Goal: Information Seeking & Learning: Learn about a topic

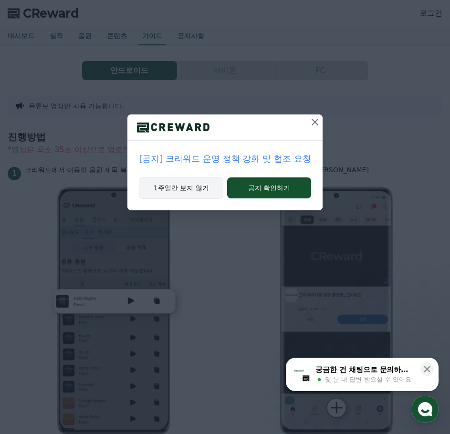
click at [203, 186] on button "1주일간 보지 않기" at bounding box center [181, 188] width 84 height 22
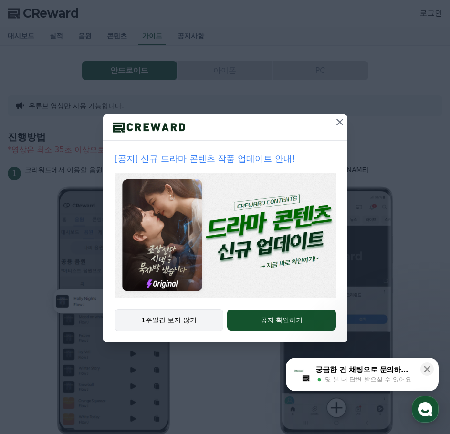
click at [191, 321] on button "1주일간 보지 않기" at bounding box center [168, 320] width 109 height 22
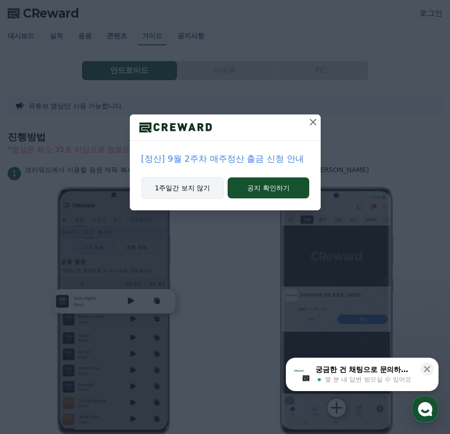
click at [188, 188] on button "1주일간 보지 않기" at bounding box center [182, 188] width 83 height 22
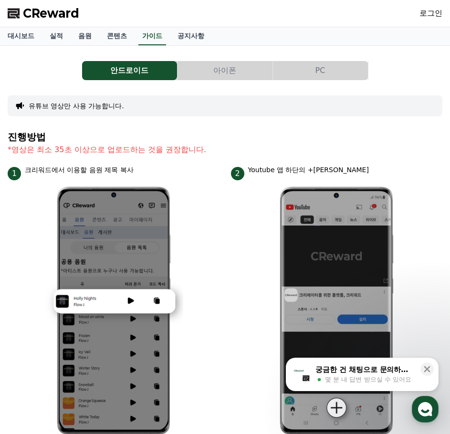
click at [251, 75] on button "아이폰" at bounding box center [224, 70] width 95 height 19
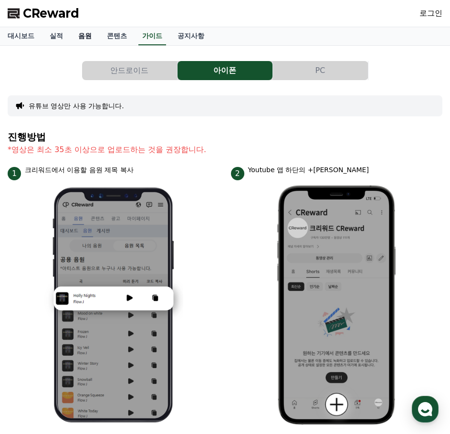
click at [92, 41] on link "음원" at bounding box center [85, 36] width 29 height 18
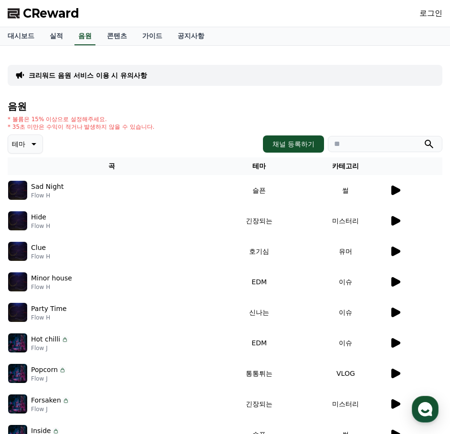
click at [38, 139] on icon at bounding box center [32, 143] width 11 height 11
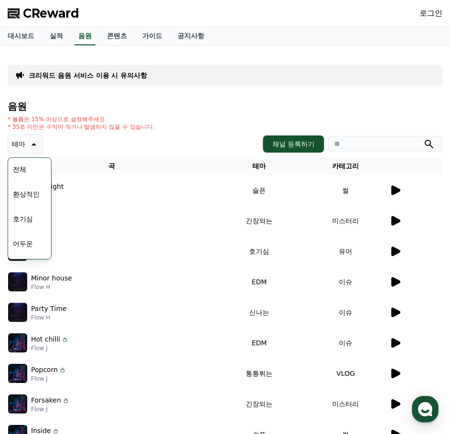
click at [28, 217] on button "호기심" at bounding box center [23, 218] width 28 height 21
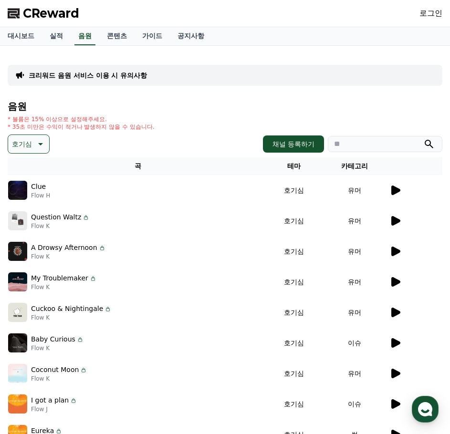
click at [394, 189] on icon at bounding box center [395, 191] width 9 height 10
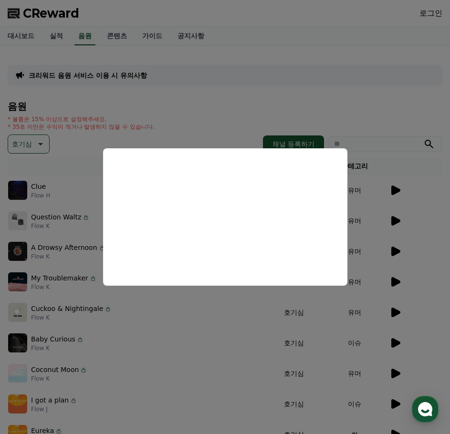
click at [245, 111] on button "close modal" at bounding box center [225, 217] width 450 height 434
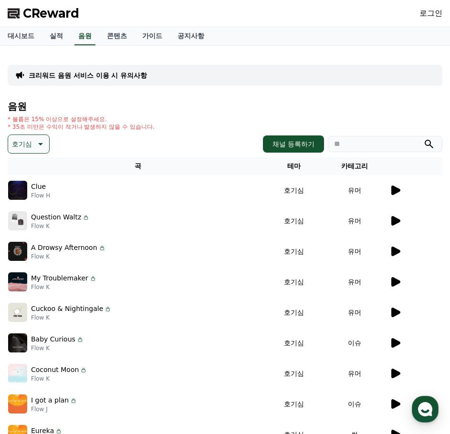
click at [20, 145] on p "호기심" at bounding box center [22, 143] width 20 height 13
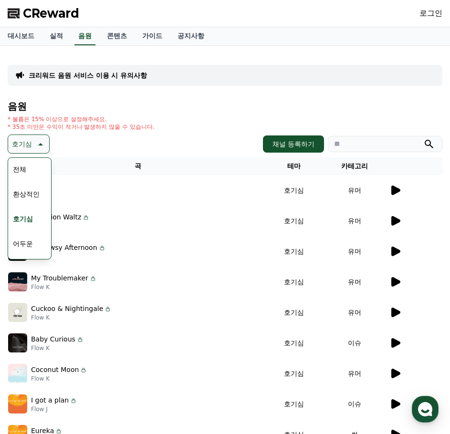
scroll to position [48, 0]
click at [30, 218] on button "밝은" at bounding box center [19, 220] width 21 height 21
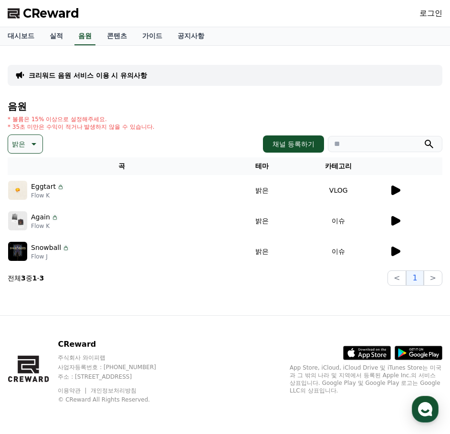
click at [395, 189] on icon at bounding box center [395, 191] width 9 height 10
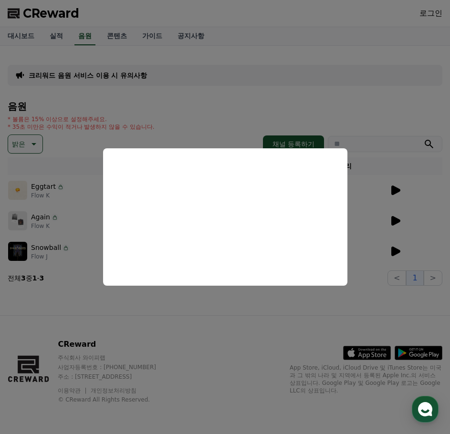
click at [359, 102] on button "close modal" at bounding box center [225, 217] width 450 height 434
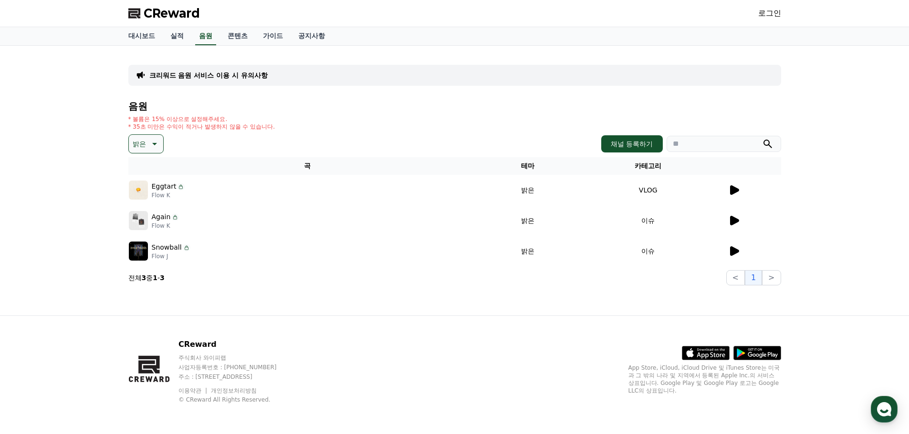
click at [168, 189] on p "Eggtart" at bounding box center [164, 187] width 25 height 10
click at [449, 186] on div at bounding box center [754, 190] width 52 height 11
click at [386, 182] on div "Eggtart Flow K" at bounding box center [307, 190] width 357 height 19
click at [162, 180] on td "Eggtart Flow K" at bounding box center [307, 190] width 358 height 31
click at [239, 36] on link "콘텐츠" at bounding box center [237, 36] width 35 height 18
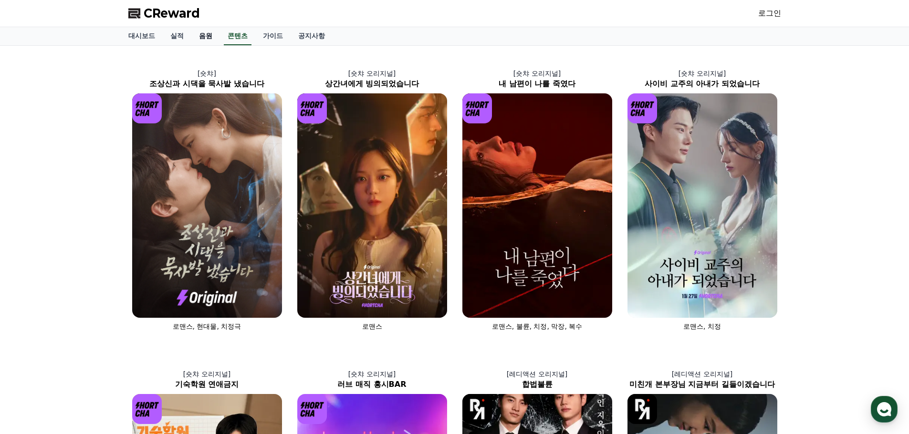
click at [210, 39] on link "음원" at bounding box center [205, 36] width 29 height 18
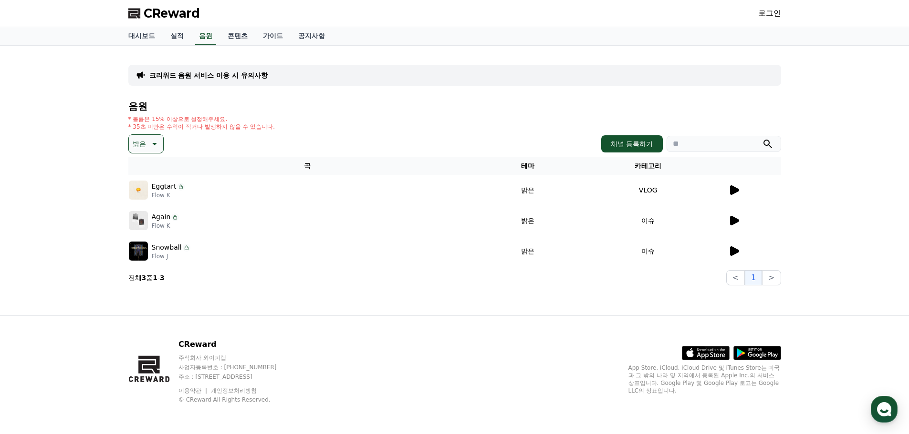
click at [177, 187] on icon at bounding box center [181, 187] width 8 height 8
click at [158, 191] on p "Eggtart" at bounding box center [164, 187] width 25 height 10
click at [162, 195] on p "Flow K" at bounding box center [168, 196] width 33 height 8
click at [177, 189] on icon at bounding box center [181, 187] width 8 height 8
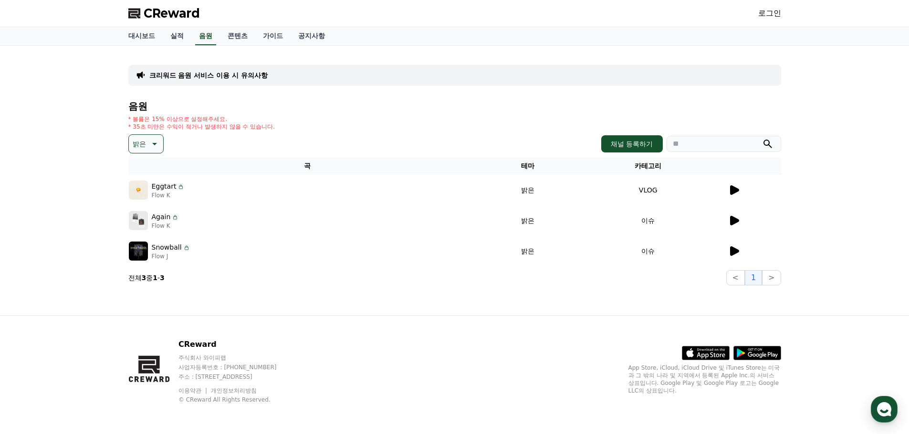
click at [176, 11] on span "CReward" at bounding box center [172, 13] width 56 height 15
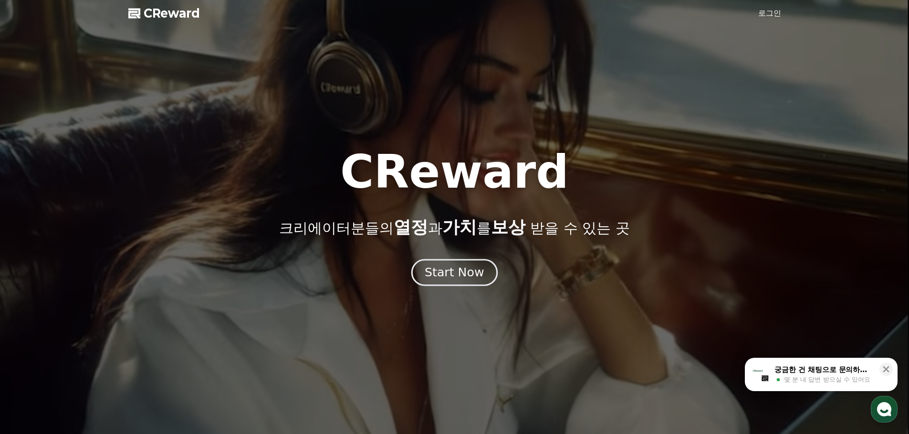
click at [448, 278] on div "Start Now" at bounding box center [453, 273] width 59 height 16
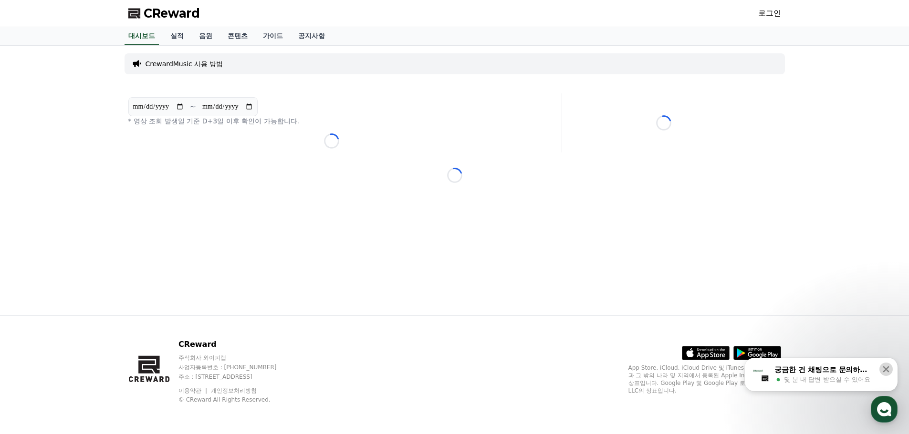
click at [888, 367] on icon at bounding box center [886, 370] width 10 height 10
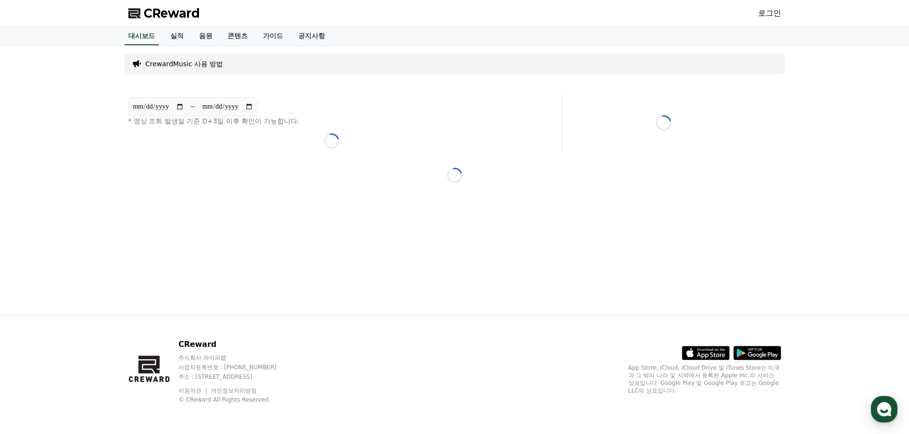
click at [165, 16] on span "CReward" at bounding box center [172, 13] width 56 height 15
click at [764, 16] on link "로그인" at bounding box center [769, 13] width 23 height 11
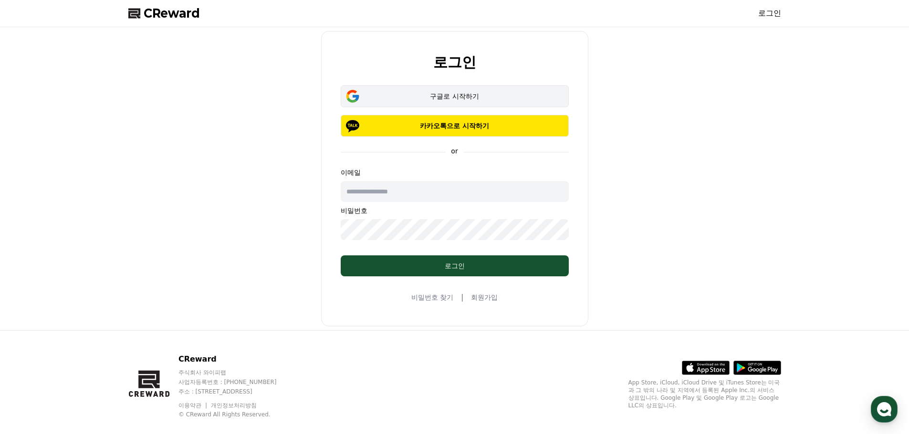
click at [457, 94] on div "구글로 시작하기" at bounding box center [454, 97] width 200 height 10
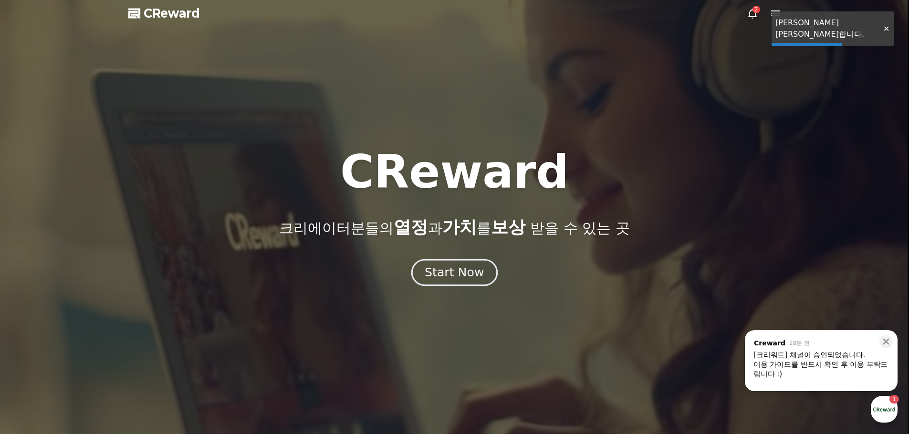
click at [468, 272] on div "Start Now" at bounding box center [453, 273] width 59 height 16
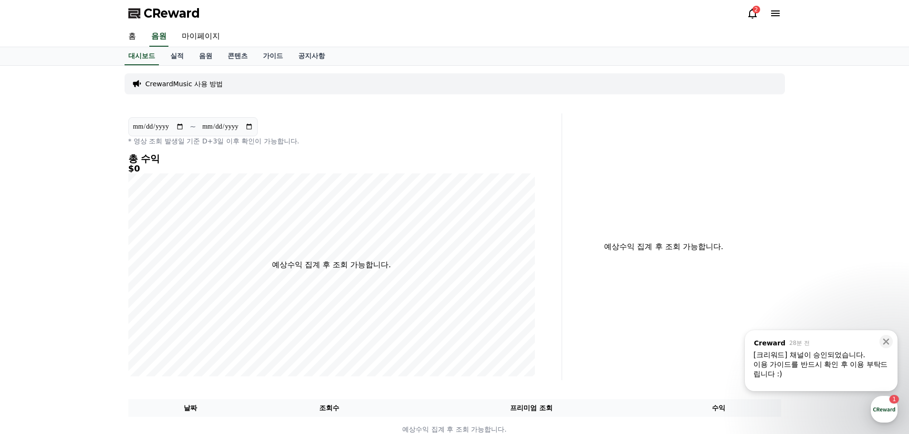
click at [747, 15] on icon at bounding box center [751, 13] width 11 height 11
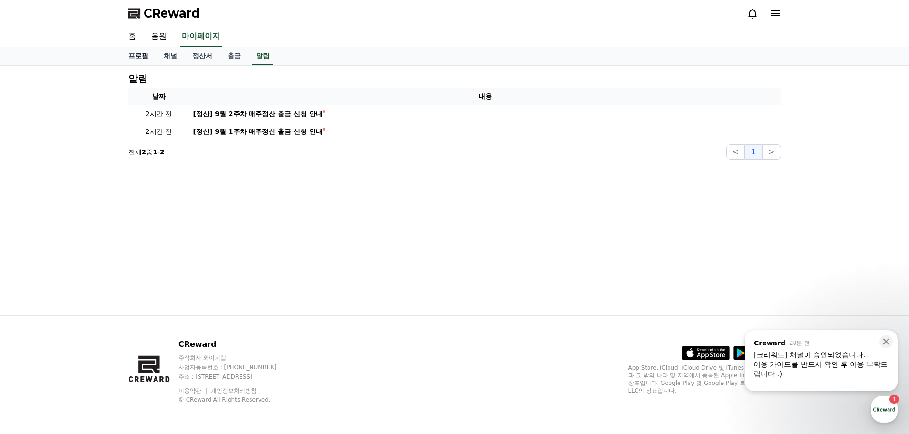
click at [140, 57] on link "프로필" at bounding box center [138, 56] width 35 height 18
select select "**********"
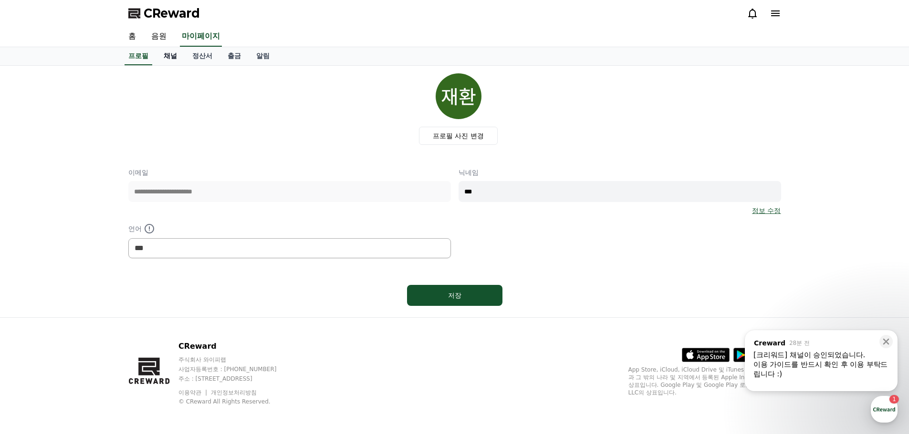
click at [171, 57] on link "채널" at bounding box center [170, 56] width 29 height 18
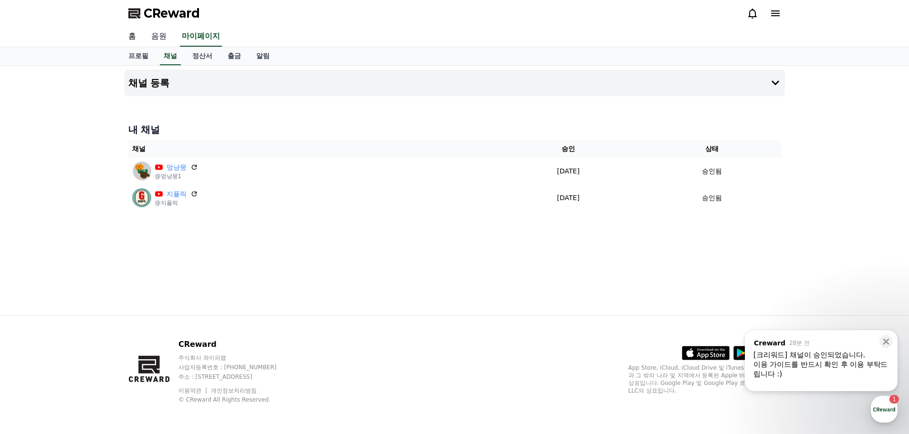
click at [154, 35] on link "음원" at bounding box center [159, 37] width 31 height 20
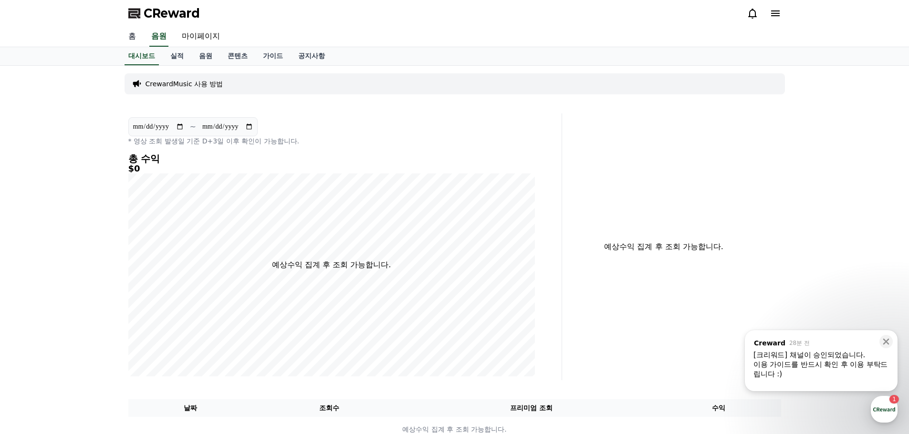
click at [140, 35] on link "홈" at bounding box center [132, 37] width 23 height 20
click at [180, 55] on link "실적" at bounding box center [177, 56] width 29 height 18
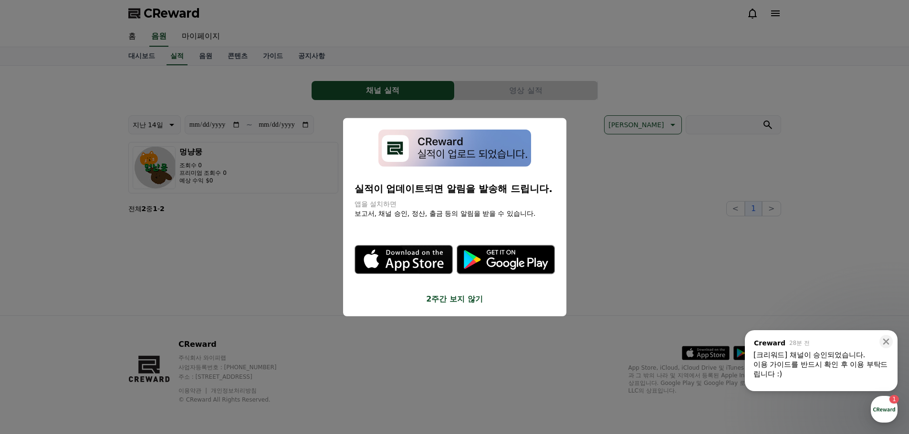
click at [203, 57] on button "close modal" at bounding box center [454, 217] width 909 height 434
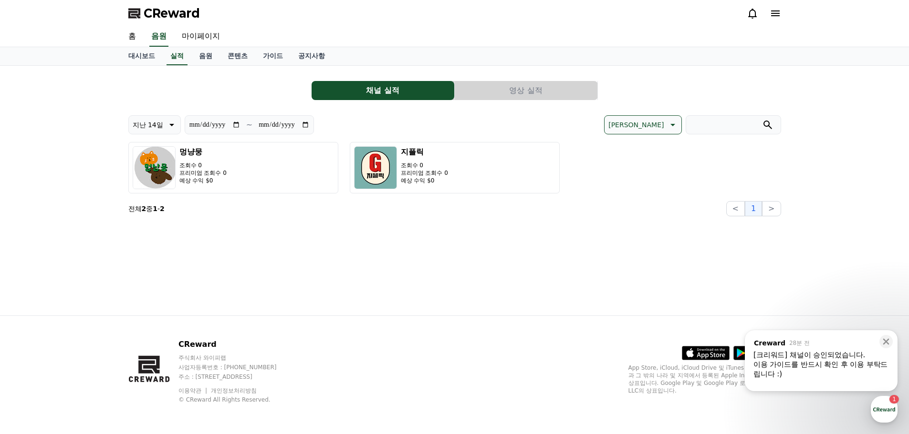
click at [203, 57] on link "음원" at bounding box center [205, 56] width 29 height 18
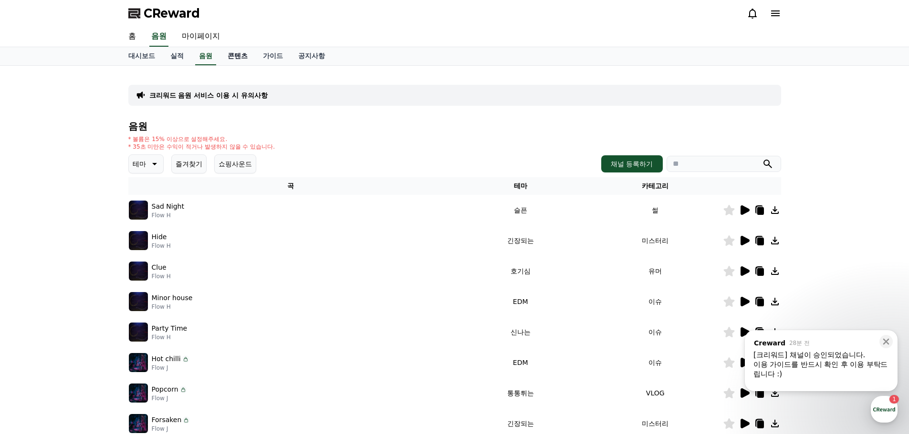
click at [233, 60] on link "콘텐츠" at bounding box center [237, 56] width 35 height 18
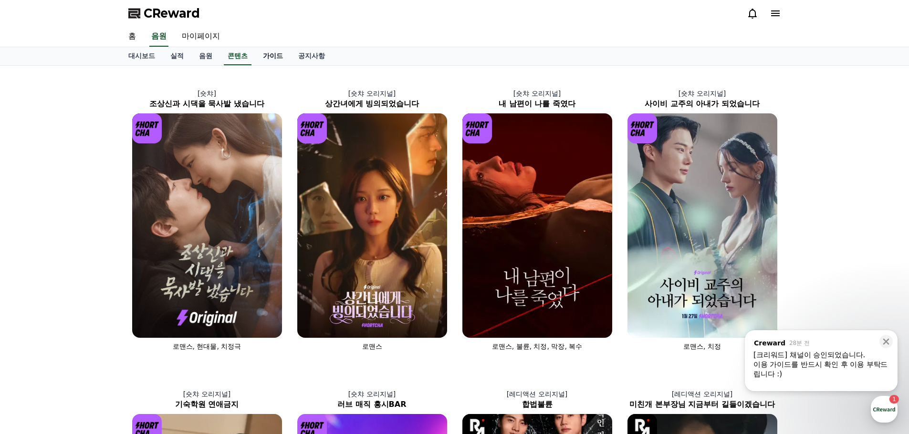
click at [267, 55] on link "가이드" at bounding box center [272, 56] width 35 height 18
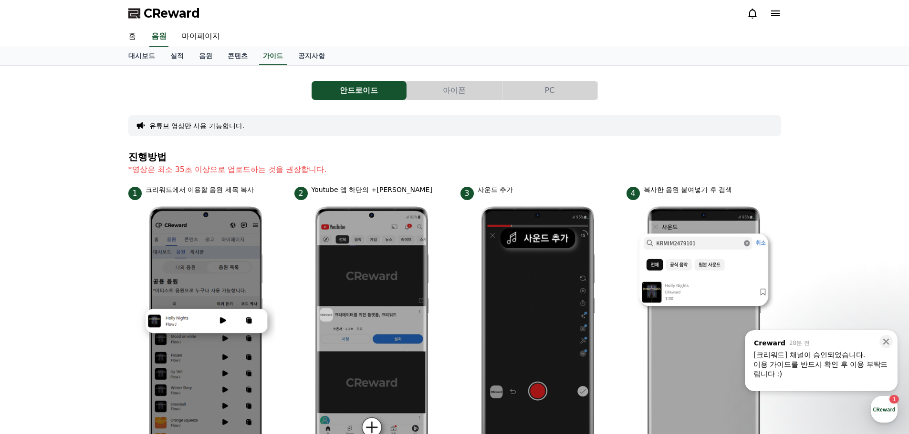
click at [432, 93] on button "아이폰" at bounding box center [454, 90] width 95 height 19
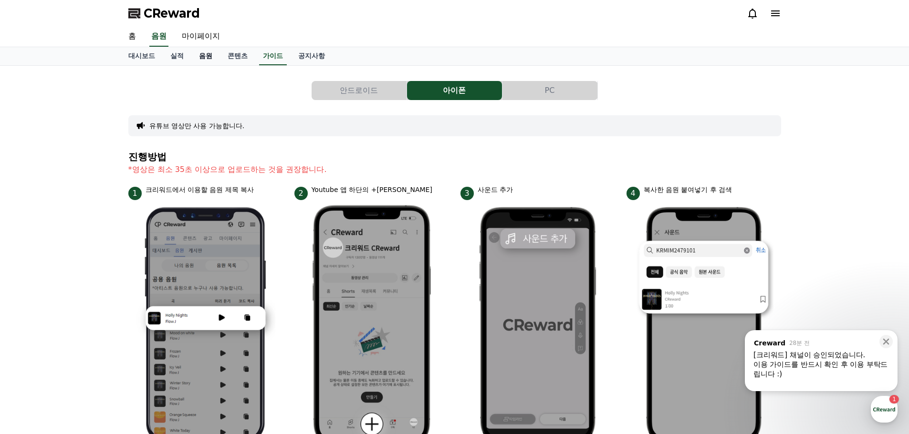
click at [207, 58] on link "음원" at bounding box center [205, 56] width 29 height 18
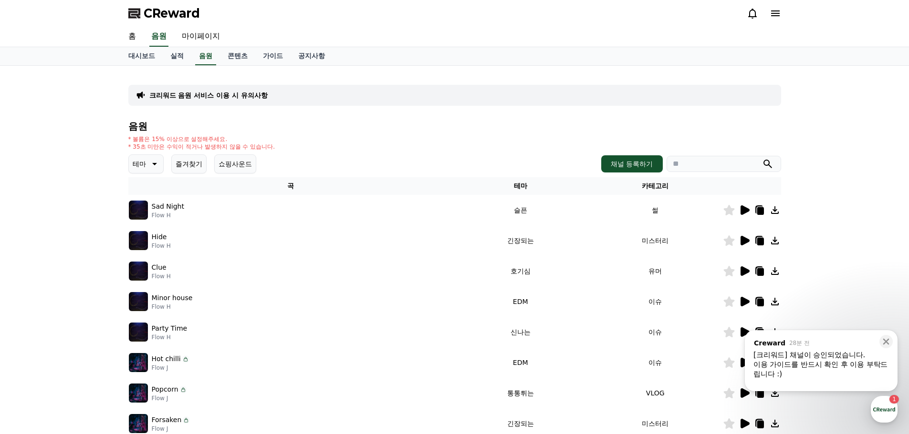
click at [153, 162] on icon at bounding box center [153, 163] width 11 height 11
click at [149, 192] on button "밝은" at bounding box center [140, 193] width 21 height 21
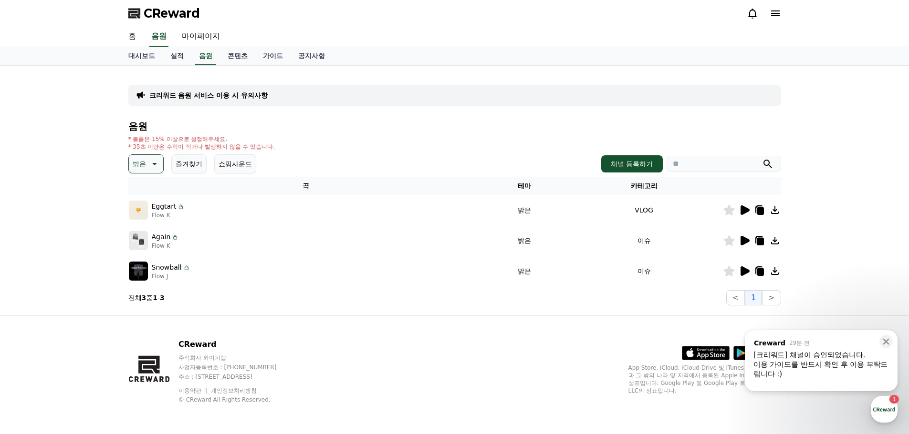
drag, startPoint x: 352, startPoint y: 211, endPoint x: 342, endPoint y: 210, distance: 9.5
click at [352, 211] on div "Eggtart Flow K" at bounding box center [306, 210] width 354 height 19
click at [157, 210] on p "Eggtart" at bounding box center [164, 207] width 25 height 10
click at [496, 212] on td "밝은" at bounding box center [525, 210] width 82 height 31
click at [646, 213] on td "VLOG" at bounding box center [643, 210] width 157 height 31
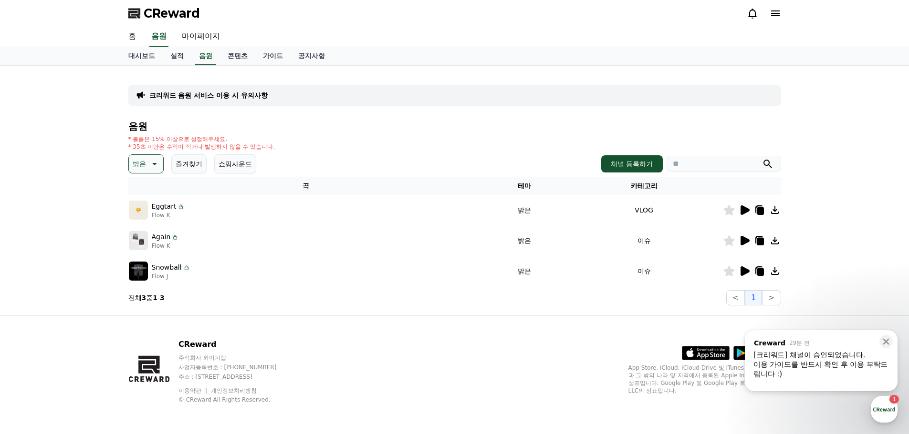
click at [762, 209] on icon at bounding box center [759, 211] width 7 height 8
click at [776, 209] on icon at bounding box center [774, 210] width 11 height 11
